Goal: Task Accomplishment & Management: Use online tool/utility

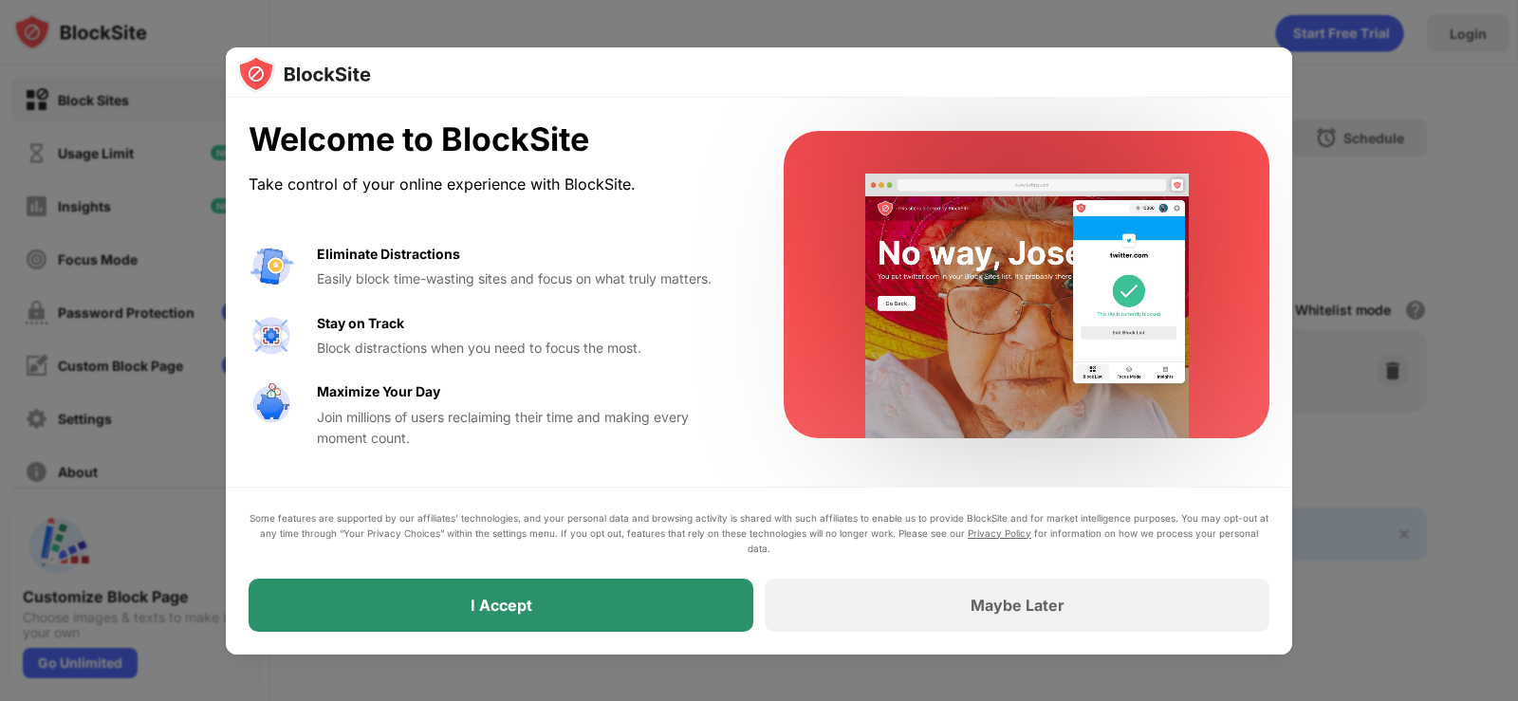
click at [538, 605] on div "I Accept" at bounding box center [500, 605] width 505 height 53
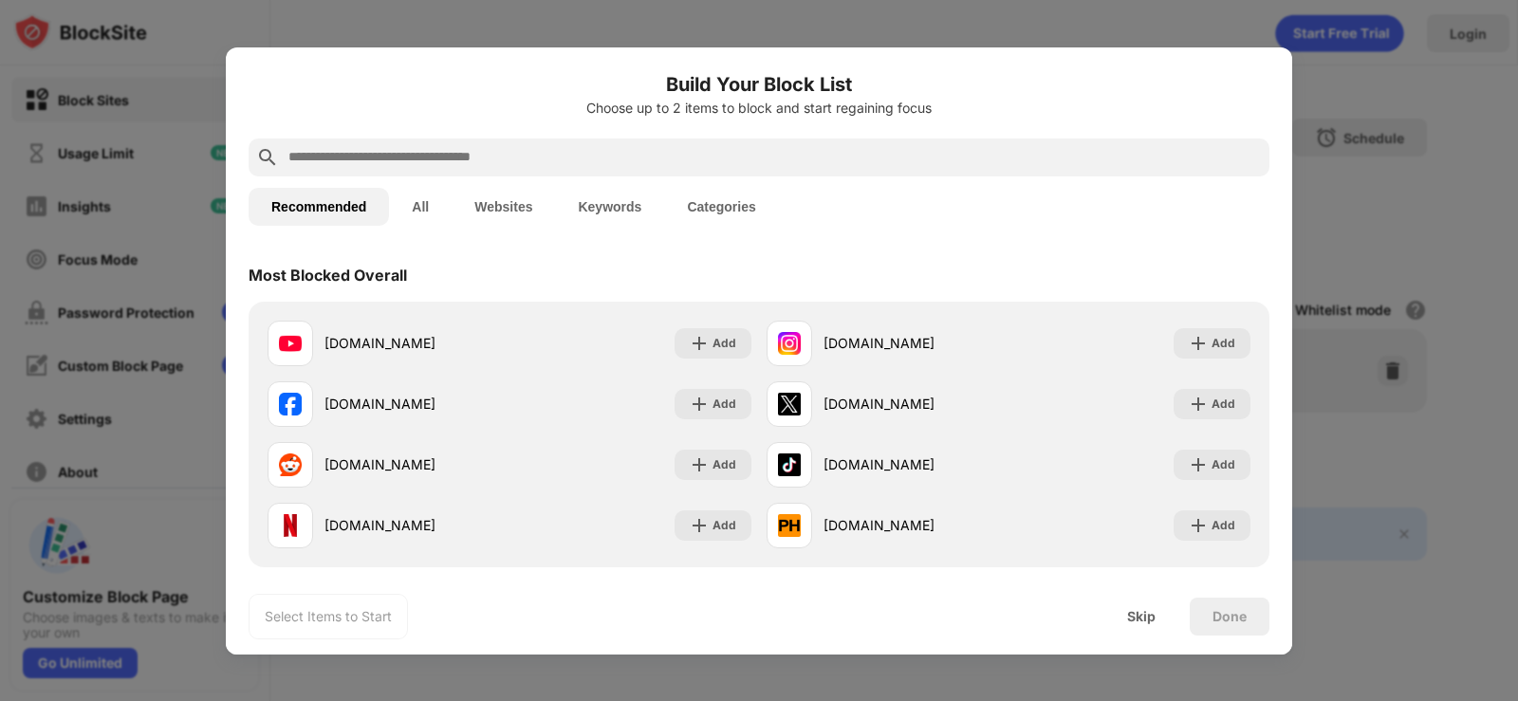
click at [340, 154] on input "text" at bounding box center [773, 157] width 975 height 23
drag, startPoint x: 355, startPoint y: 156, endPoint x: 374, endPoint y: 147, distance: 20.8
click at [356, 156] on input "text" at bounding box center [773, 157] width 975 height 23
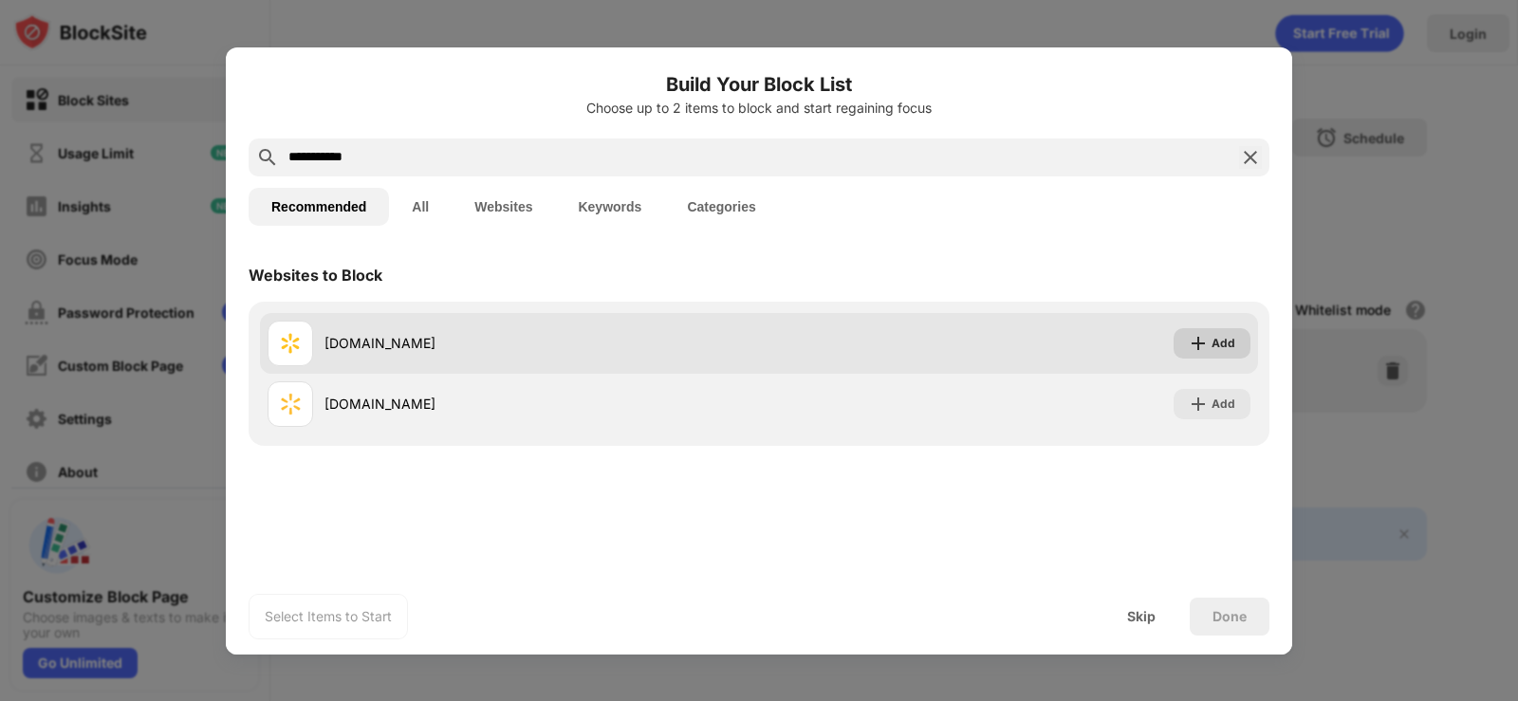
type input "**********"
click at [1195, 341] on img at bounding box center [1197, 343] width 19 height 19
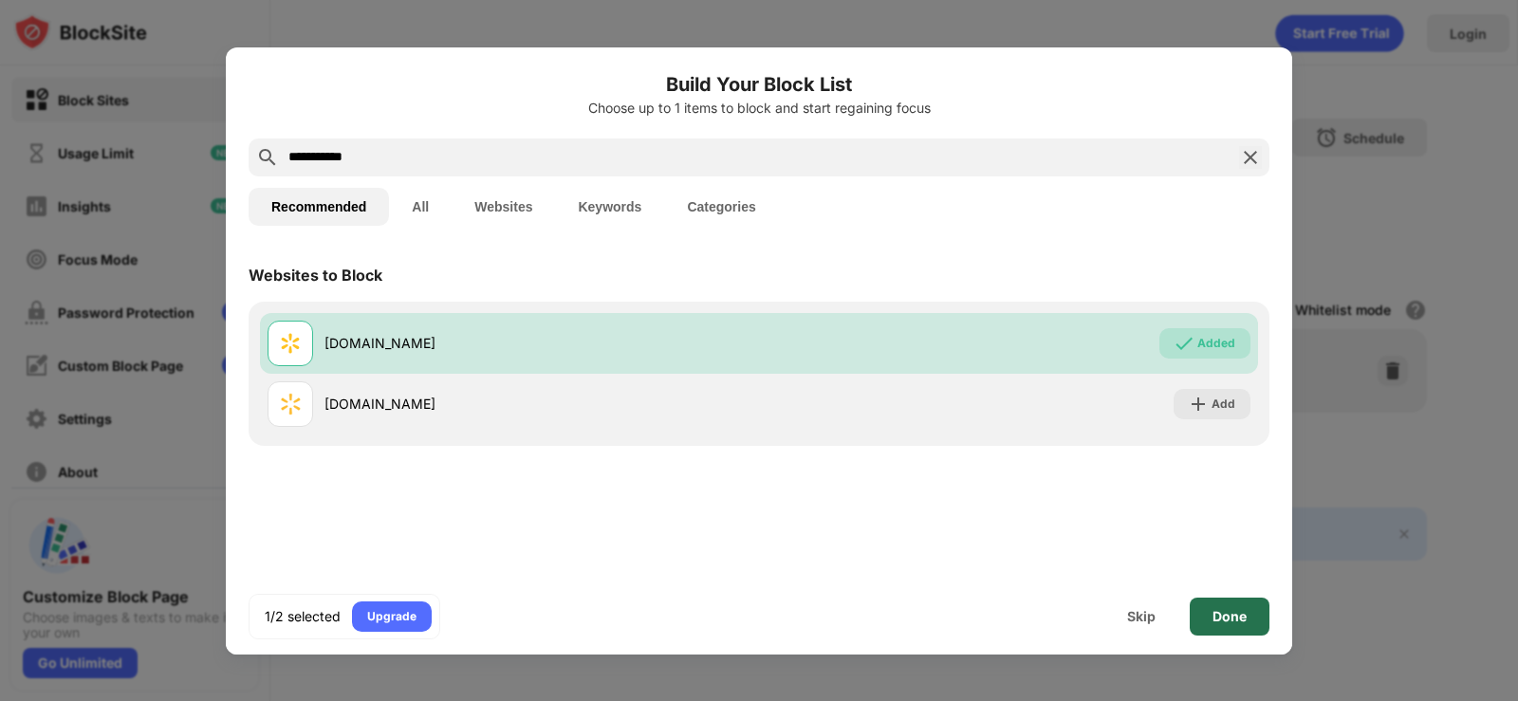
click at [1220, 616] on div "Done" at bounding box center [1229, 616] width 34 height 15
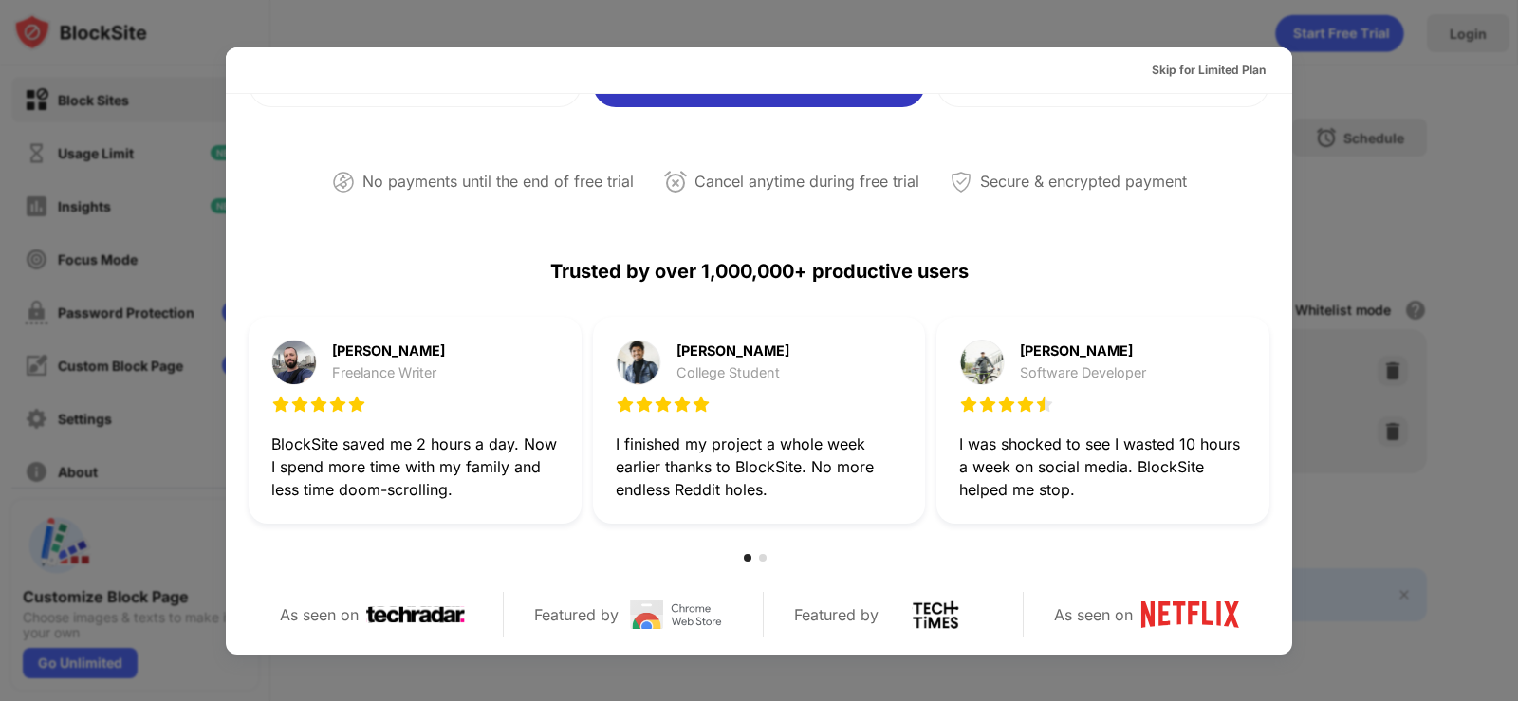
scroll to position [474, 0]
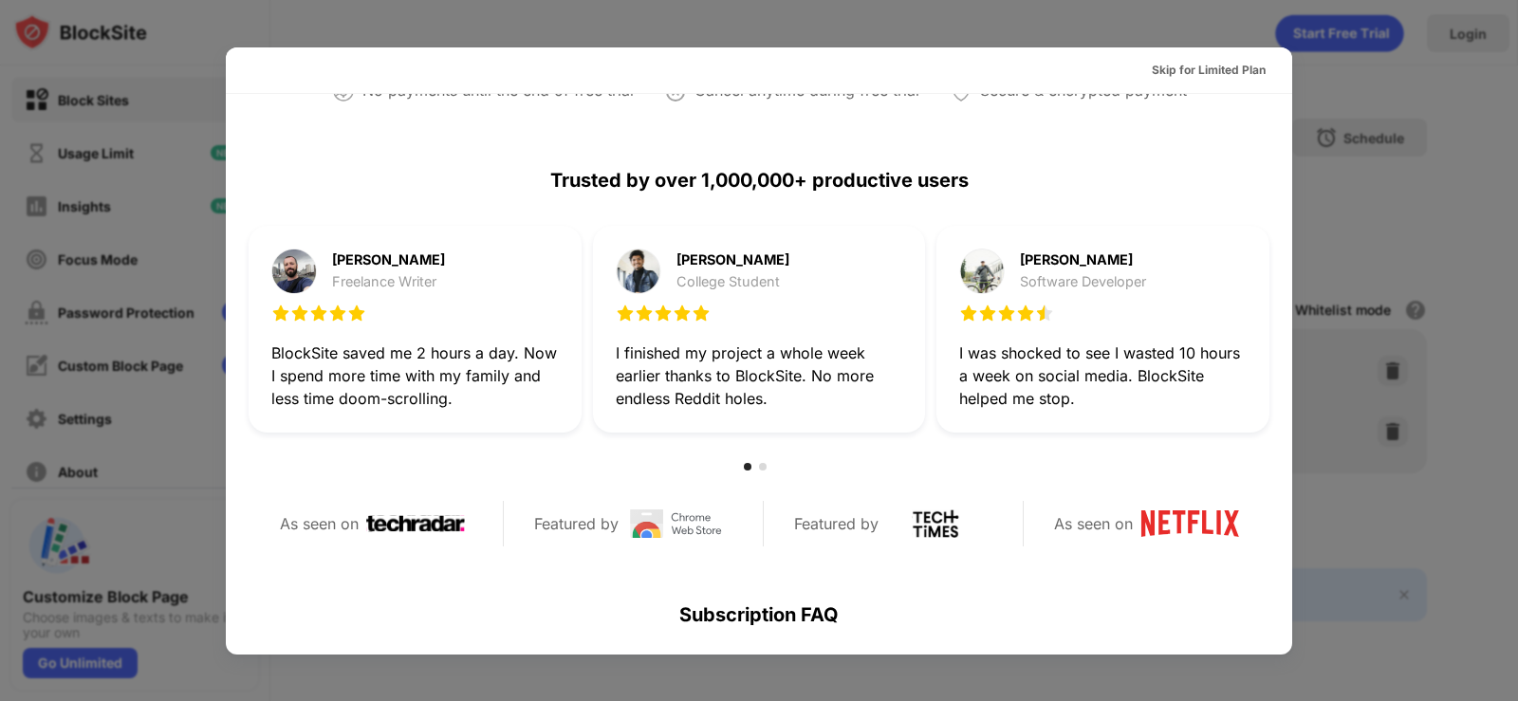
click at [1462, 125] on div at bounding box center [759, 350] width 1518 height 701
